Goal: Task Accomplishment & Management: Manage account settings

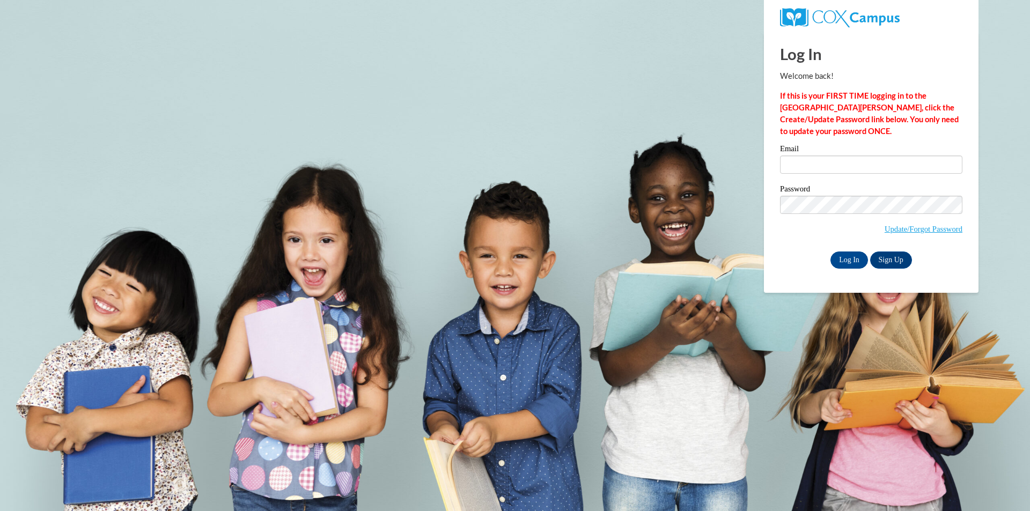
click at [851, 155] on label "Email" at bounding box center [871, 150] width 182 height 11
click at [851, 156] on input "Email" at bounding box center [871, 165] width 182 height 18
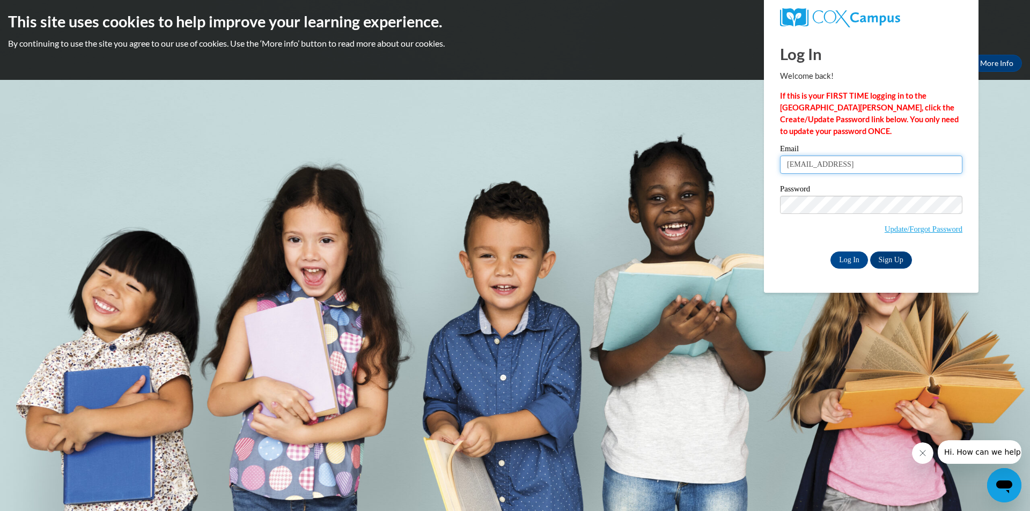
type input "[EMAIL_ADDRESS]"
click at [969, 260] on div "Please enter your email! Please enter your password! Email jhendrix@clinchcount…" at bounding box center [871, 206] width 199 height 123
click at [845, 254] on input "Log In" at bounding box center [850, 260] width 38 height 17
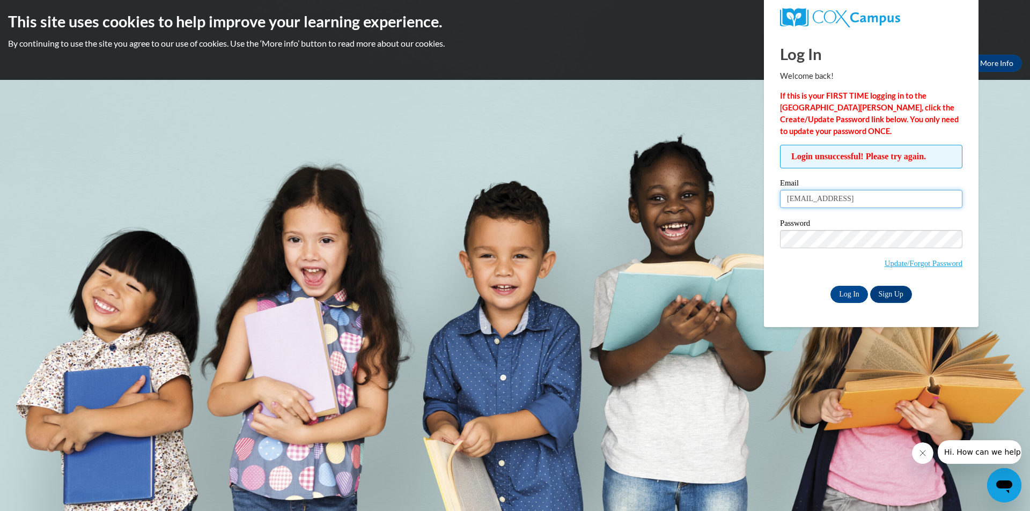
click at [888, 204] on input "[EMAIL_ADDRESS]" at bounding box center [871, 199] width 182 height 18
click at [875, 201] on input "[EMAIL_ADDRESS]" at bounding box center [871, 199] width 182 height 18
type input "[EMAIL_ADDRESS][DOMAIN_NAME]"
click at [812, 287] on div "Log In Sign Up" at bounding box center [871, 294] width 182 height 17
click at [847, 290] on input "Log In" at bounding box center [850, 294] width 38 height 17
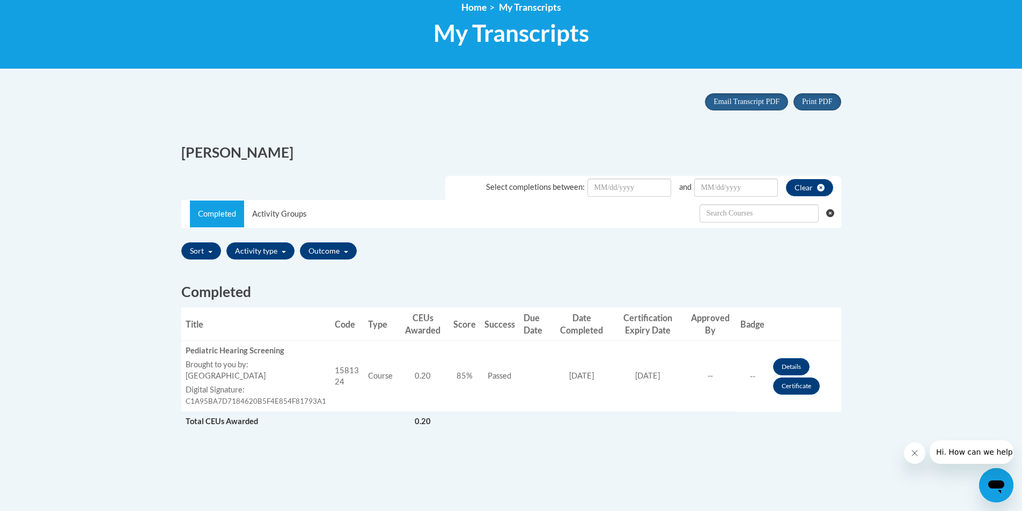
scroll to position [161, 0]
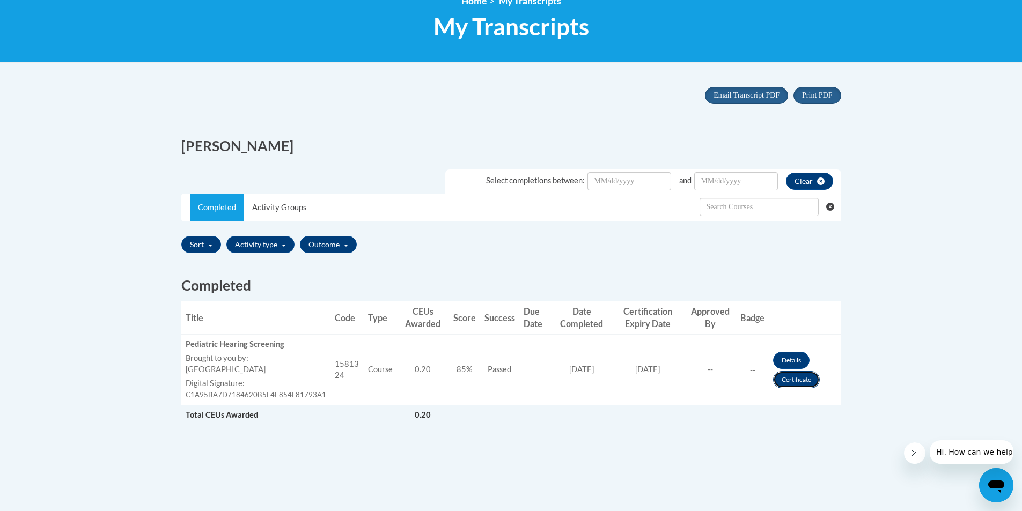
click at [788, 384] on link "Certificate" at bounding box center [796, 379] width 47 height 17
click at [788, 382] on link "Certificate" at bounding box center [796, 379] width 47 height 17
